Goal: Information Seeking & Learning: Learn about a topic

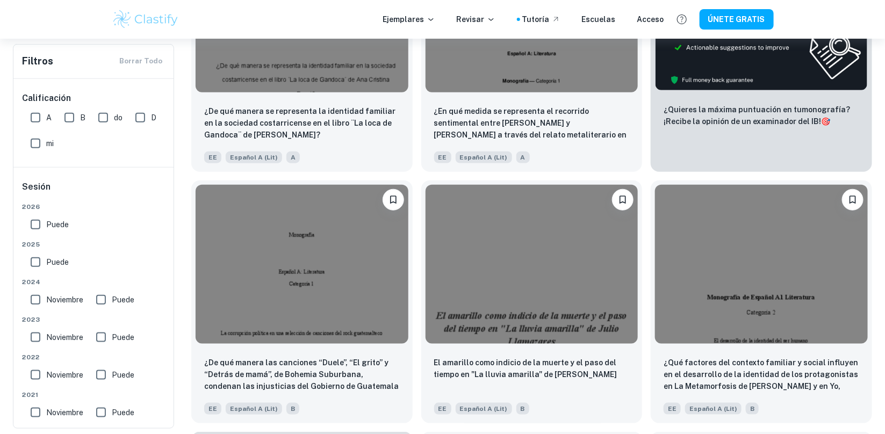
scroll to position [349, 0]
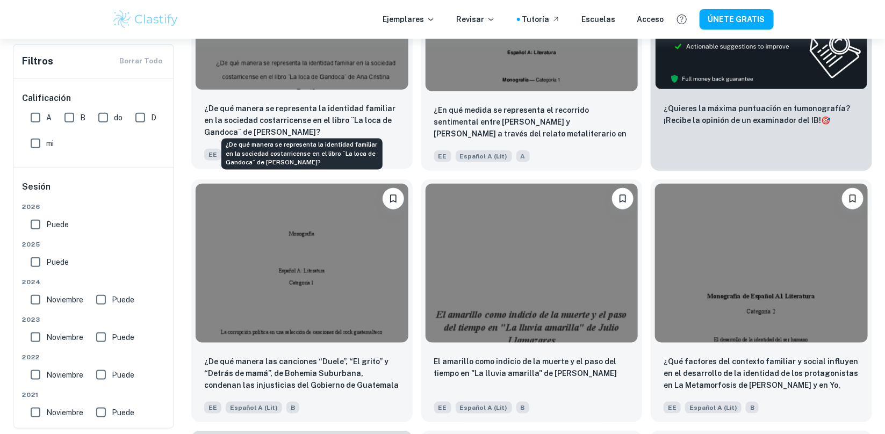
click at [360, 111] on font "¿De qué manera se representa la identidad familiar en la sociedad costarricense…" at bounding box center [299, 120] width 191 height 32
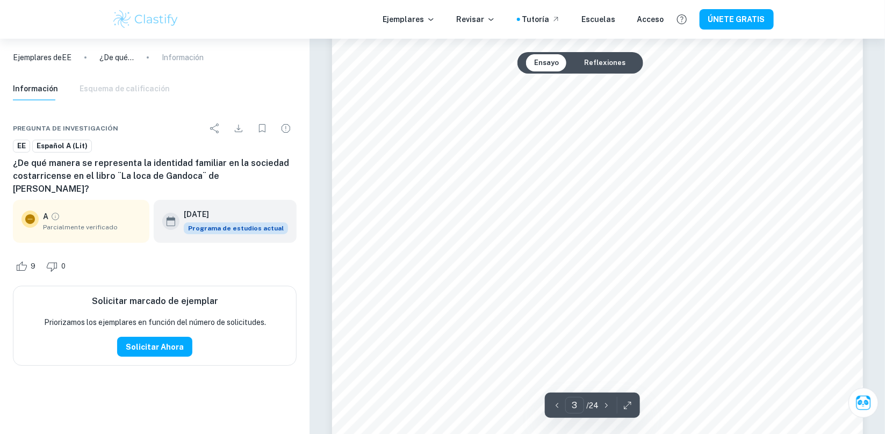
scroll to position [1620, 0]
type input "4"
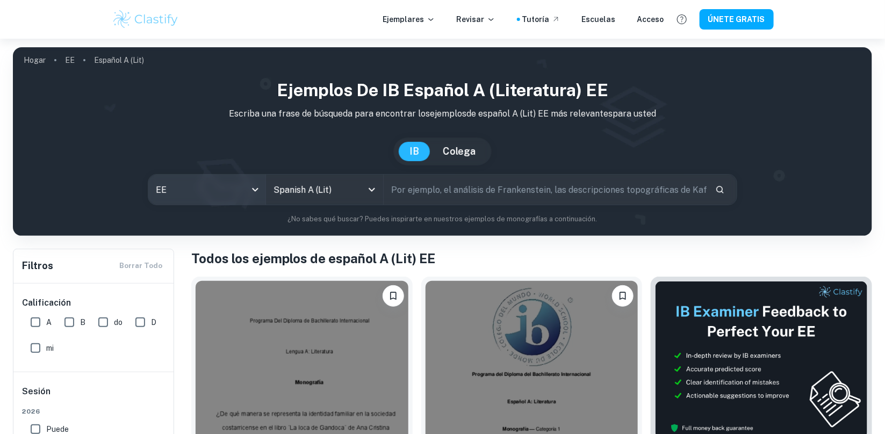
click at [236, 175] on body "Valoramos tu privacidad Utilizamos cookies para mejorar tu experiencia de naveg…" at bounding box center [442, 256] width 885 height 434
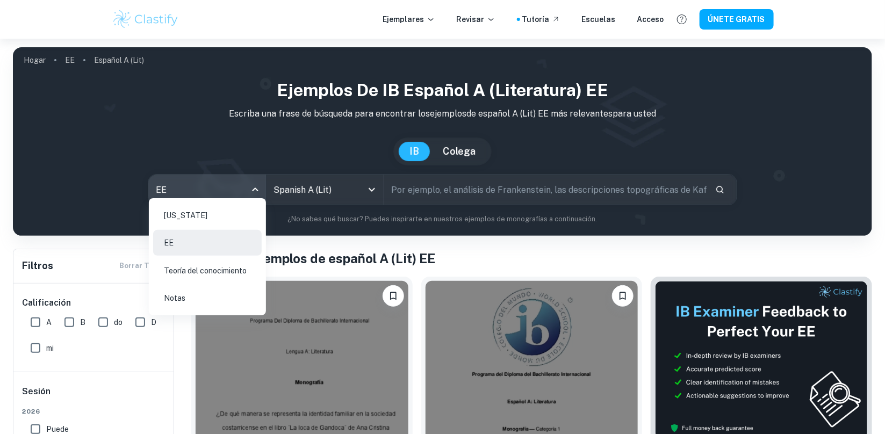
click at [221, 208] on li "[US_STATE]" at bounding box center [207, 215] width 109 height 25
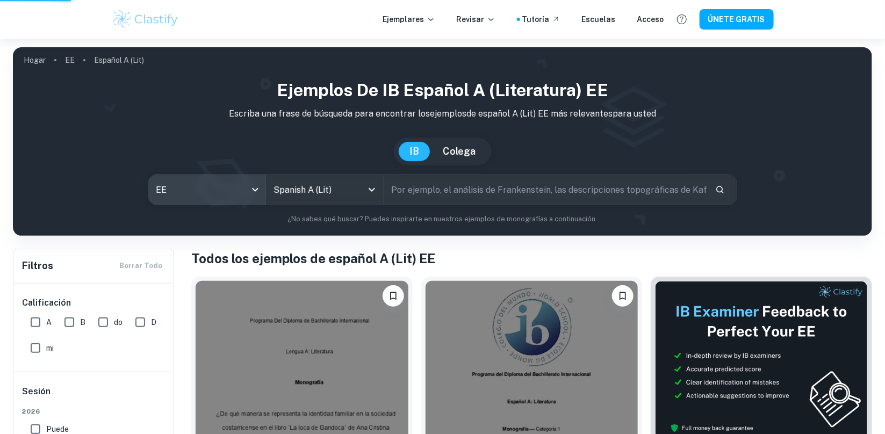
type input "ia"
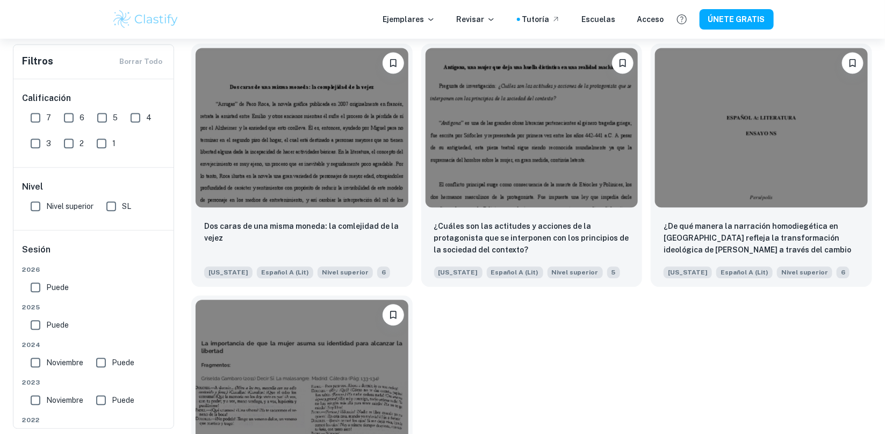
scroll to position [989, 0]
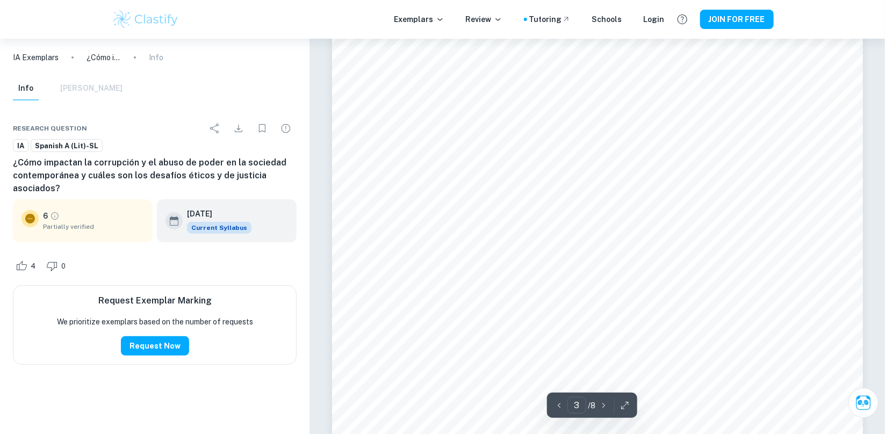
scroll to position [1704, 0]
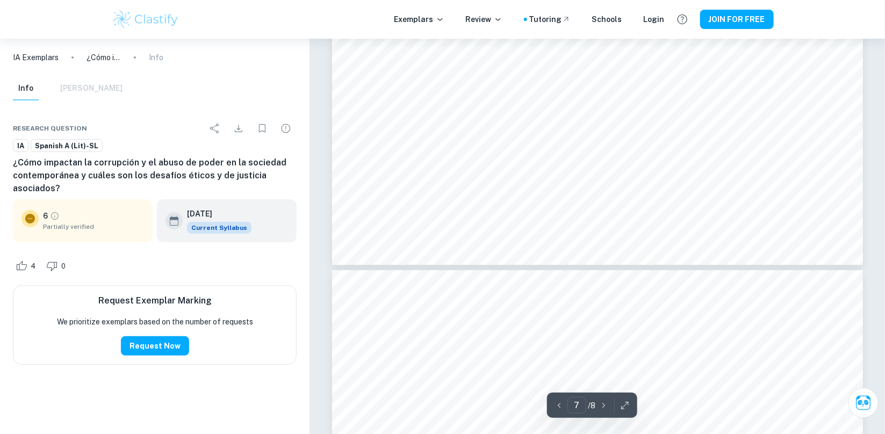
type input "8"
